Goal: Task Accomplishment & Management: Use online tool/utility

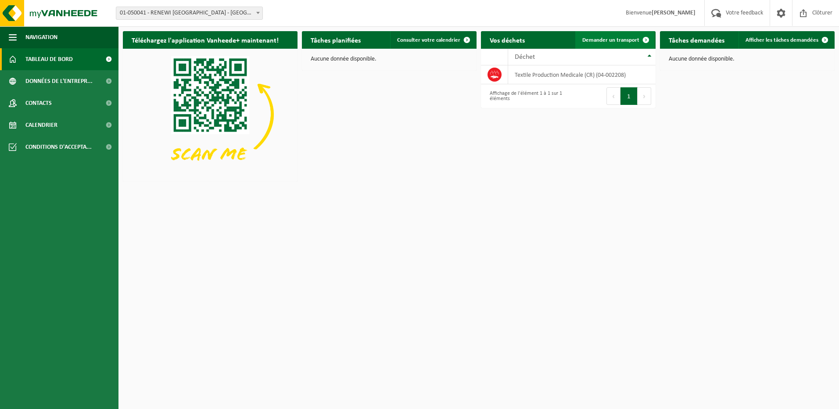
click at [604, 41] on span "Demander un transport" at bounding box center [611, 40] width 57 height 6
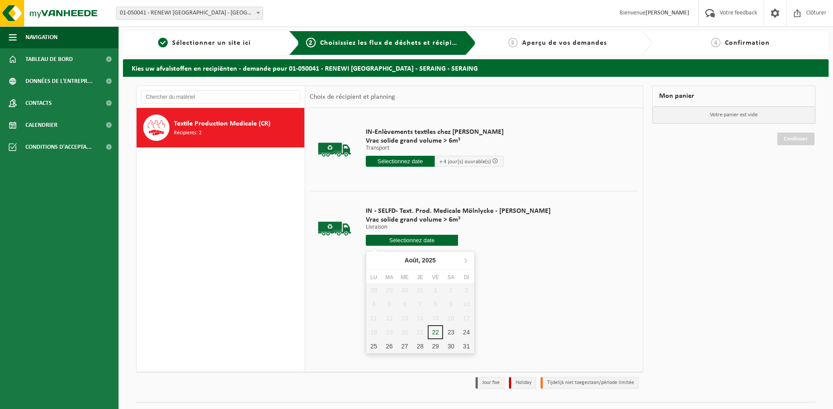
click at [381, 237] on input "text" at bounding box center [412, 240] width 93 height 11
click at [374, 343] on div "25" at bounding box center [373, 346] width 15 height 14
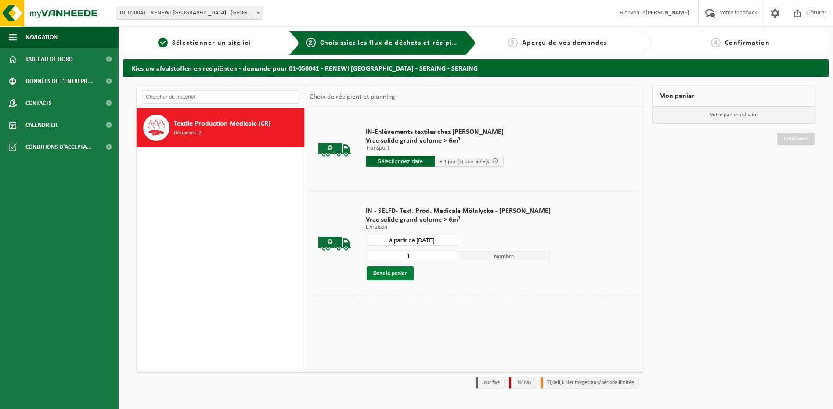
click at [394, 275] on button "Dans le panier" at bounding box center [390, 273] width 47 height 14
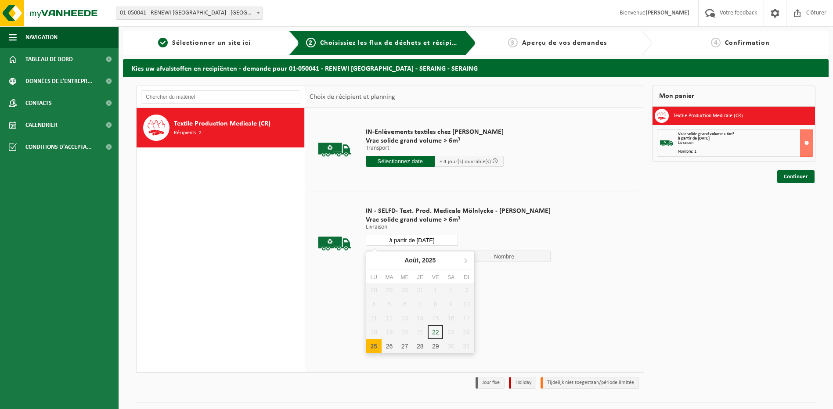
click at [417, 242] on input "à partir de 2025-08-25" at bounding box center [412, 240] width 93 height 11
click at [385, 340] on div "26" at bounding box center [388, 346] width 15 height 14
type input "à partir de 2025-08-26"
click at [389, 277] on button "Dans le panier" at bounding box center [390, 273] width 47 height 14
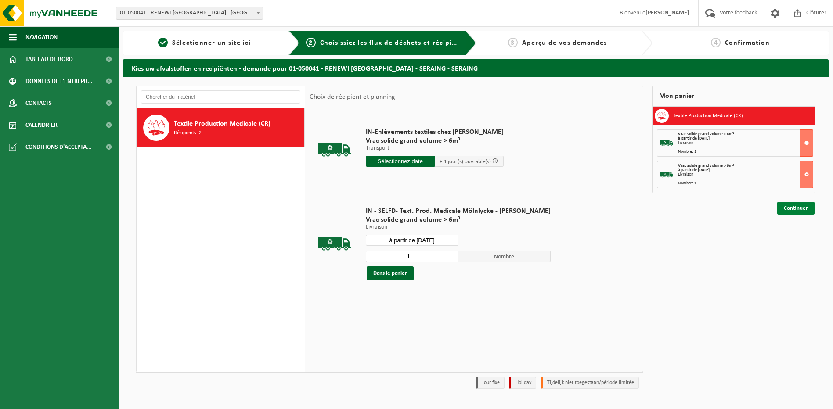
click at [795, 211] on link "Continuer" at bounding box center [795, 208] width 37 height 13
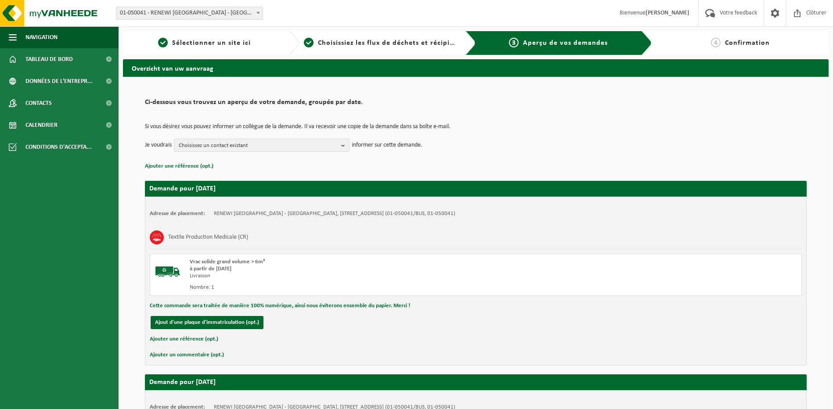
click at [273, 152] on div "Si vous désirez vous pouvez informer un collègue de la demande. Il va recevoir …" at bounding box center [476, 138] width 662 height 46
click at [277, 147] on span "Choisissez un contact existant" at bounding box center [258, 145] width 159 height 13
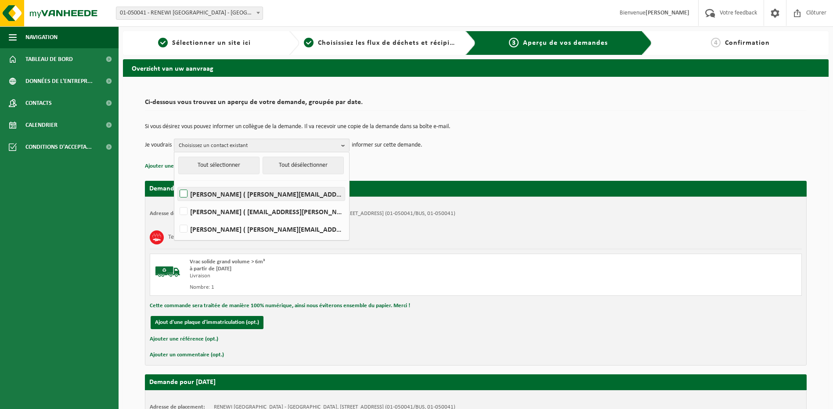
click at [234, 198] on label "Yohan Dantinne ( yohan.dantinne@renewi.com )" at bounding box center [261, 193] width 167 height 13
click at [176, 183] on input "Yohan Dantinne ( yohan.dantinne@renewi.com )" at bounding box center [176, 183] width 0 height 0
checkbox input "true"
click at [216, 209] on label "MARC HAWLEY ( marc.hawley@renewi.com )" at bounding box center [261, 211] width 167 height 13
click at [176, 201] on input "MARC HAWLEY ( marc.hawley@renewi.com )" at bounding box center [176, 200] width 0 height 0
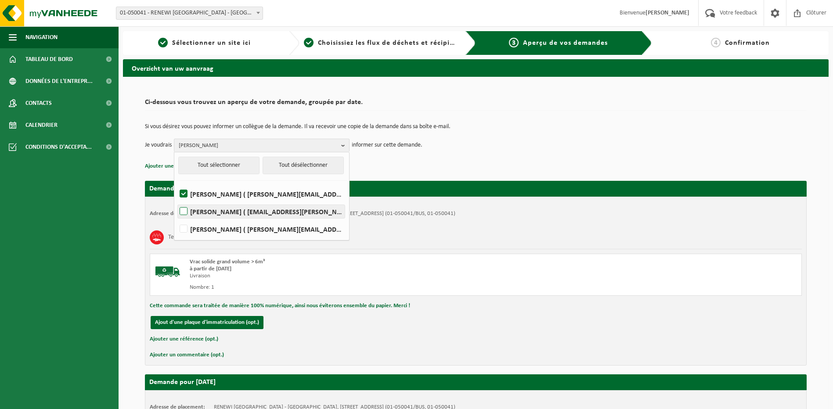
checkbox input "true"
click at [571, 135] on td "Si vous désirez vous pouvez informer un collègue de la demande. Il va recevoir …" at bounding box center [476, 131] width 662 height 15
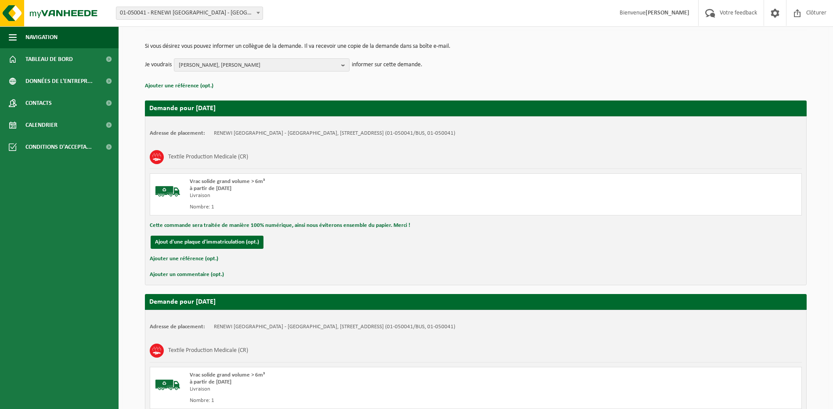
scroll to position [194, 0]
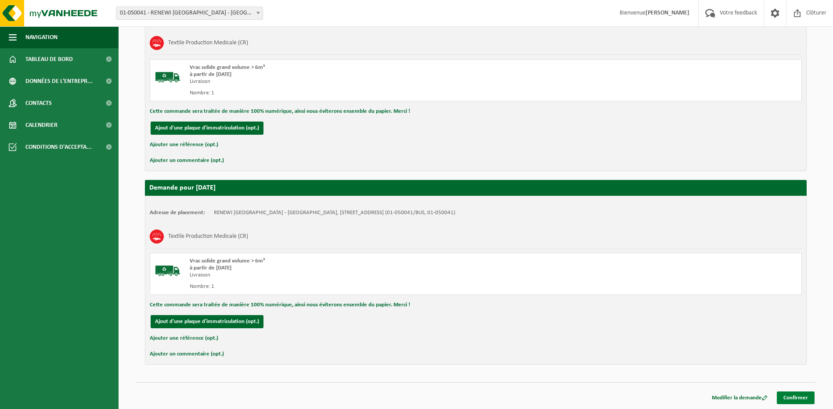
click at [797, 396] on link "Confirmer" at bounding box center [796, 398] width 38 height 13
click at [796, 394] on link "Confirmer" at bounding box center [796, 398] width 38 height 13
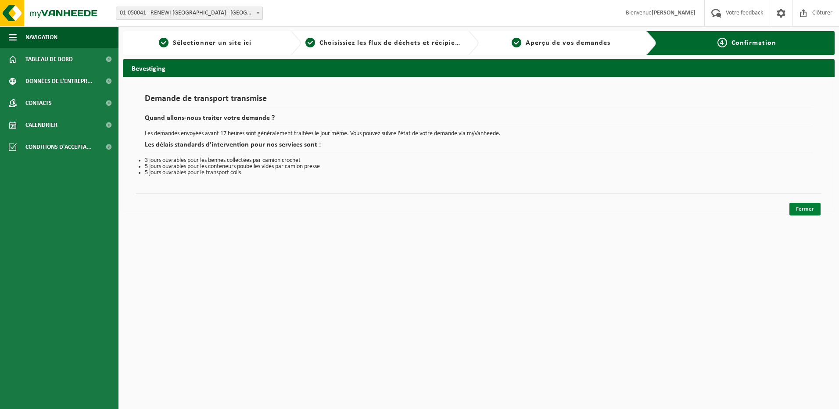
click at [805, 210] on link "Fermer" at bounding box center [805, 209] width 31 height 13
